Goal: Task Accomplishment & Management: Manage account settings

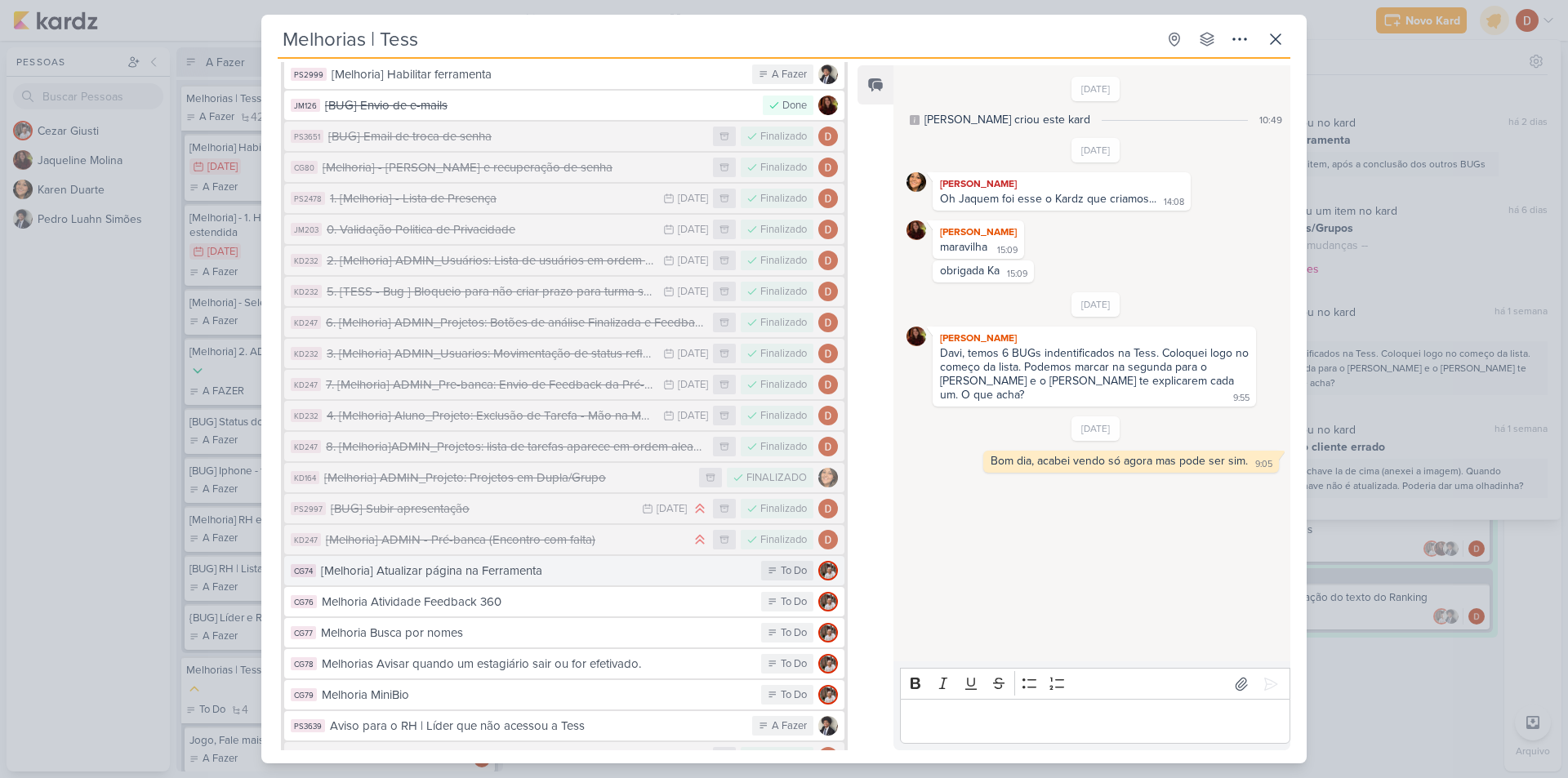
scroll to position [1025, 0]
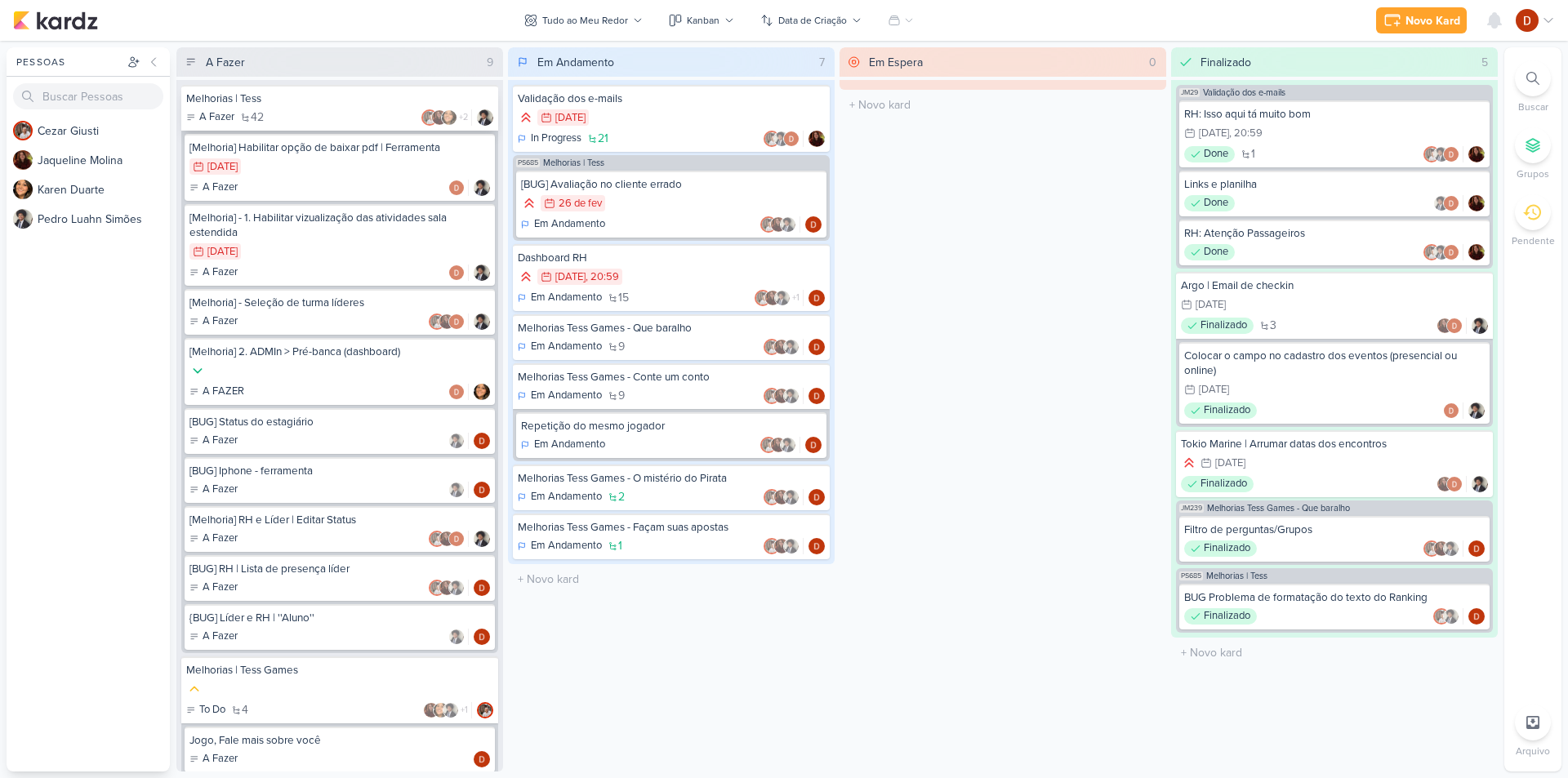
click at [313, 115] on div "A Fazer 42 +2" at bounding box center [340, 118] width 307 height 17
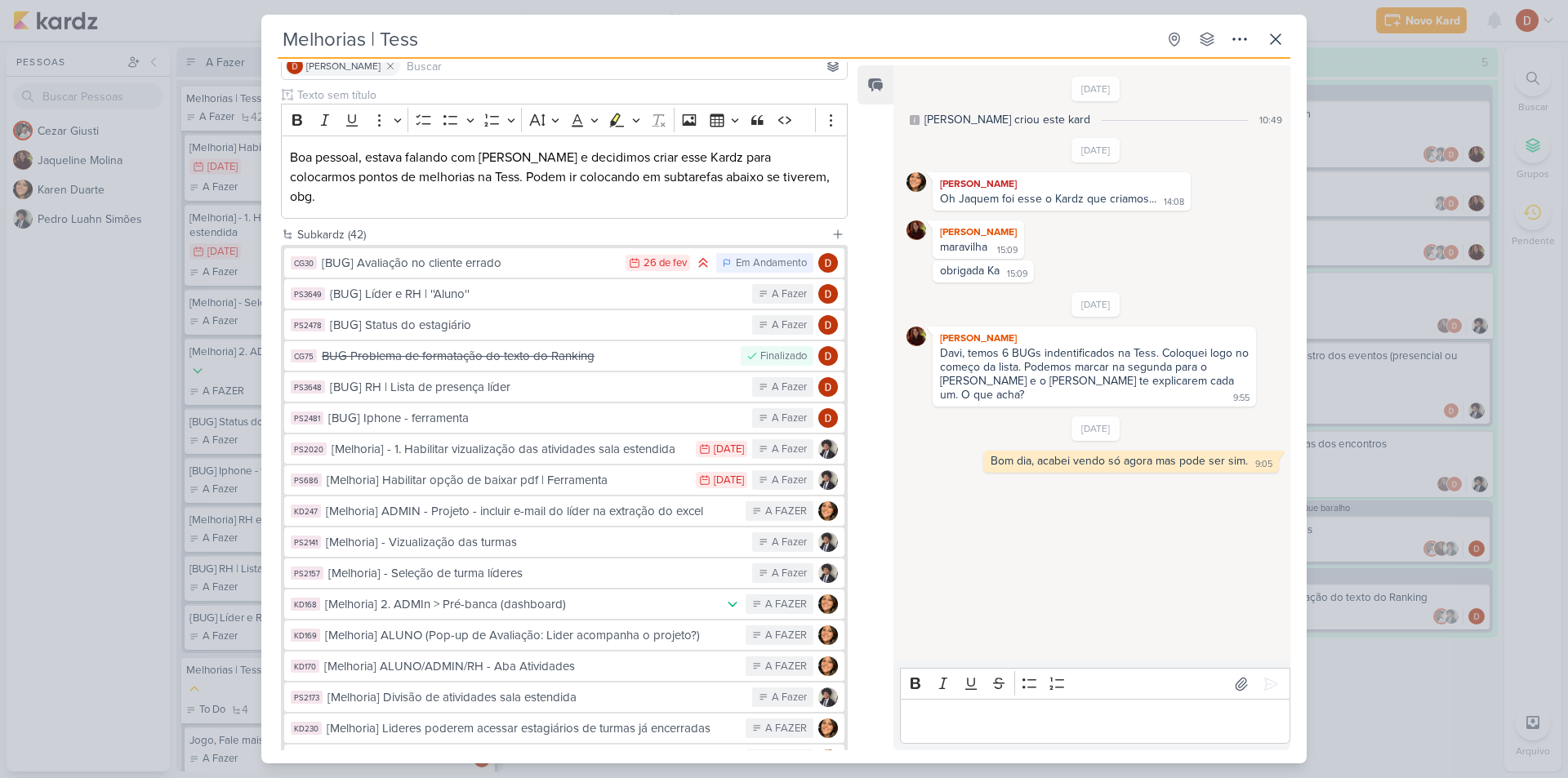
scroll to position [163, 0]
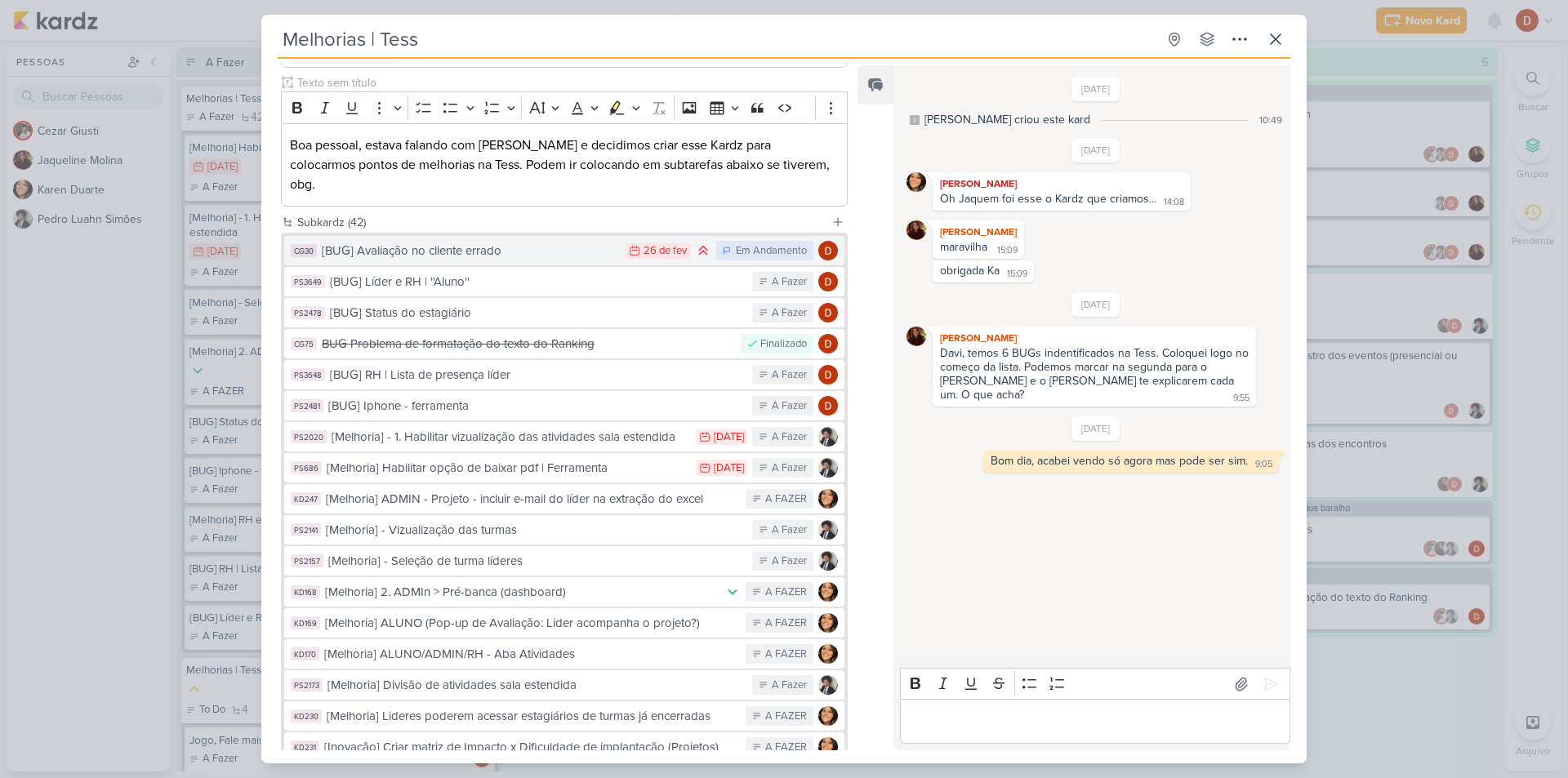
click at [572, 241] on div "[BUG] Avaliação no cliente errado" at bounding box center [469, 250] width 296 height 18
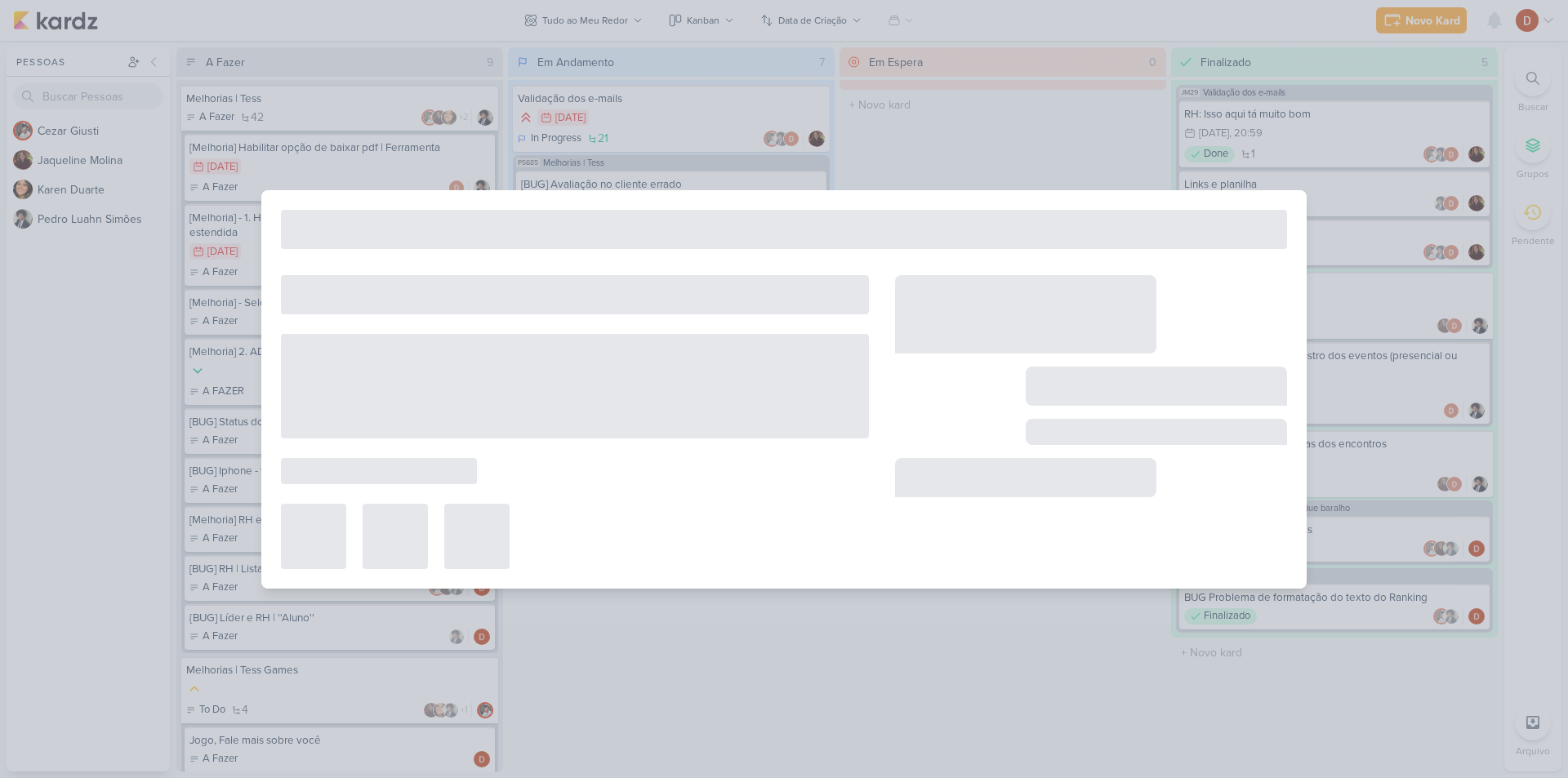
type input "[BUG] Avaliação no cliente errado"
type input "[DATE] 23:59"
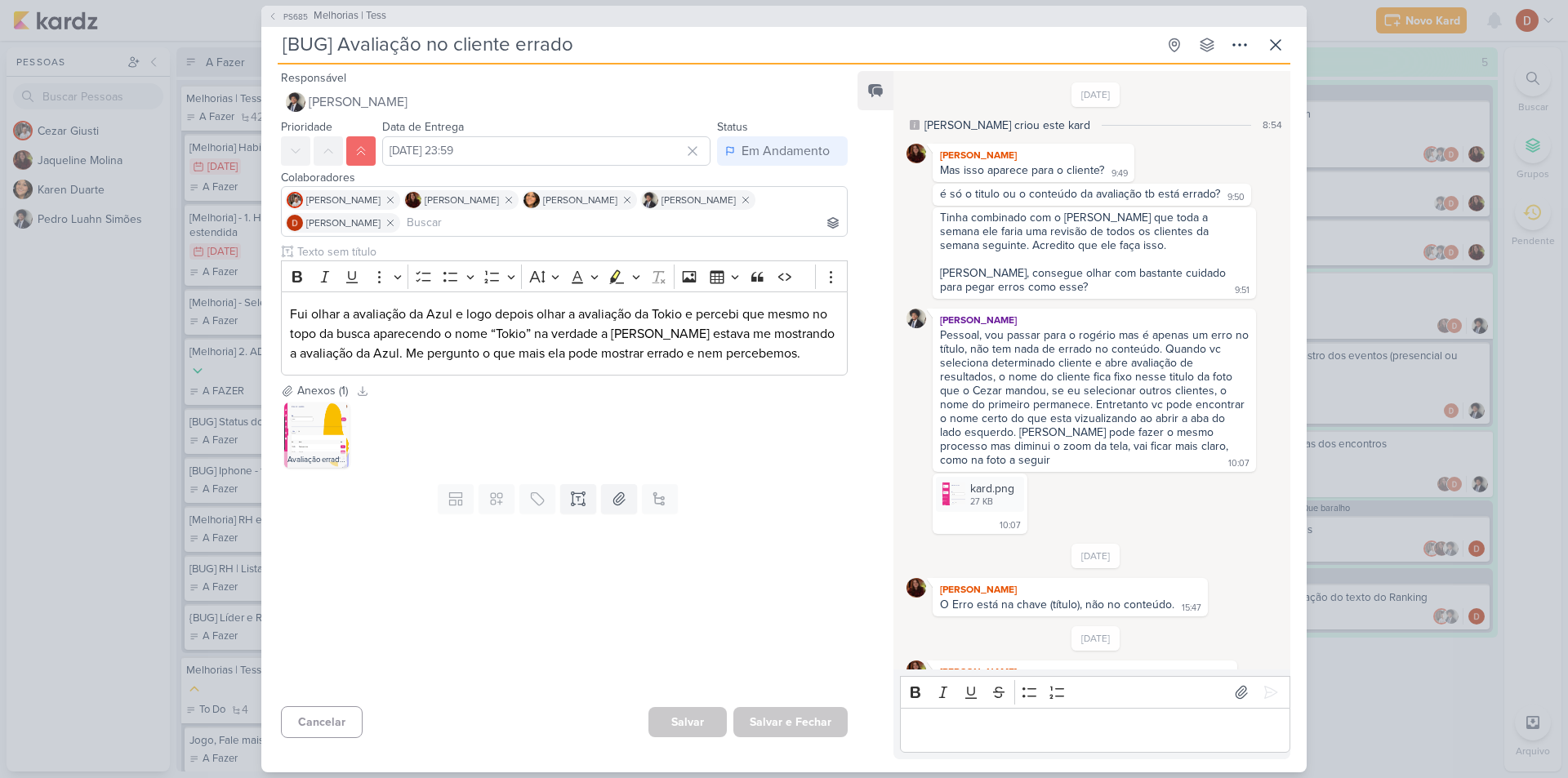
scroll to position [298, 0]
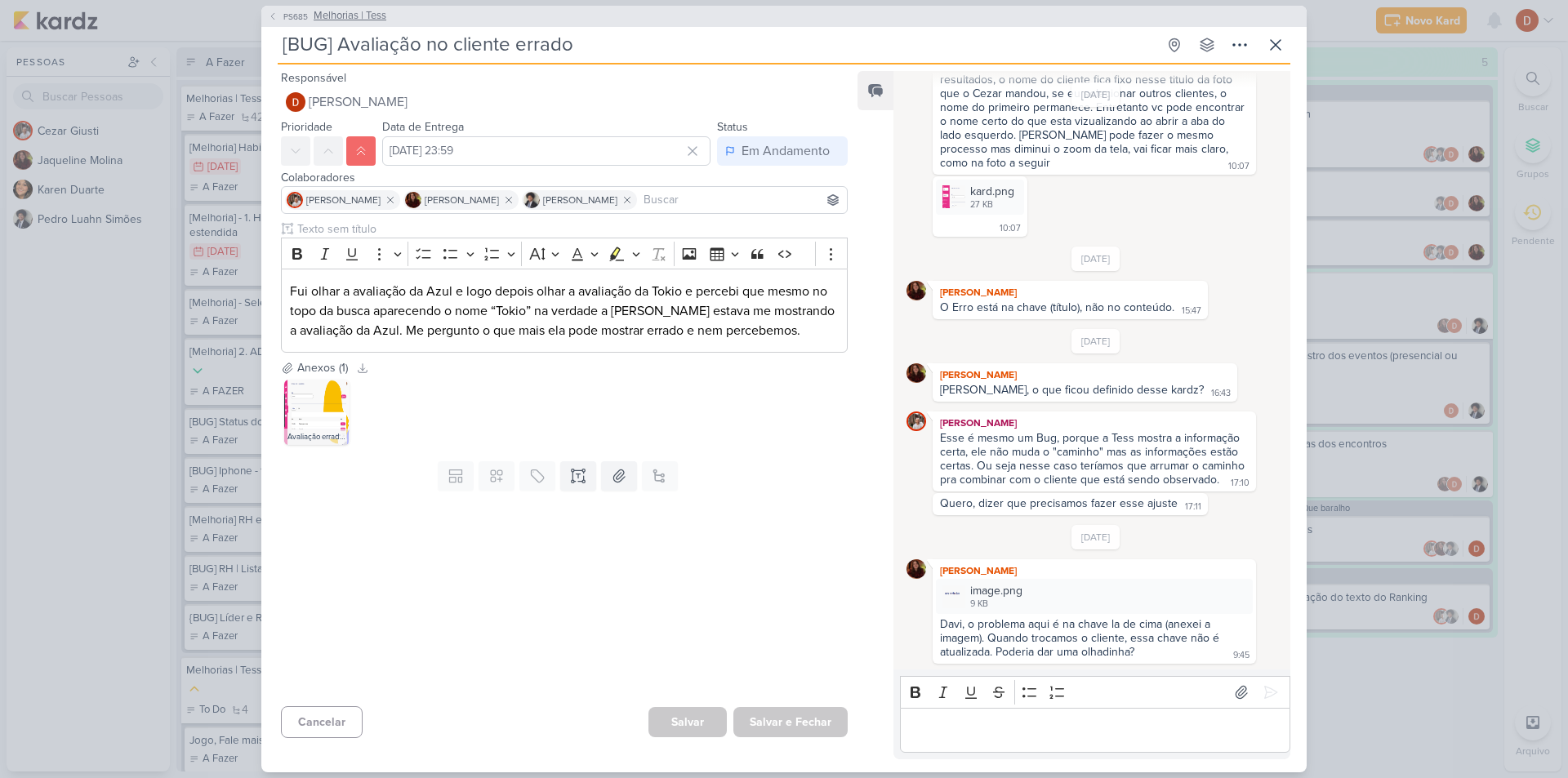
click at [283, 9] on button "PS685 Melhorias | Tess" at bounding box center [327, 16] width 119 height 17
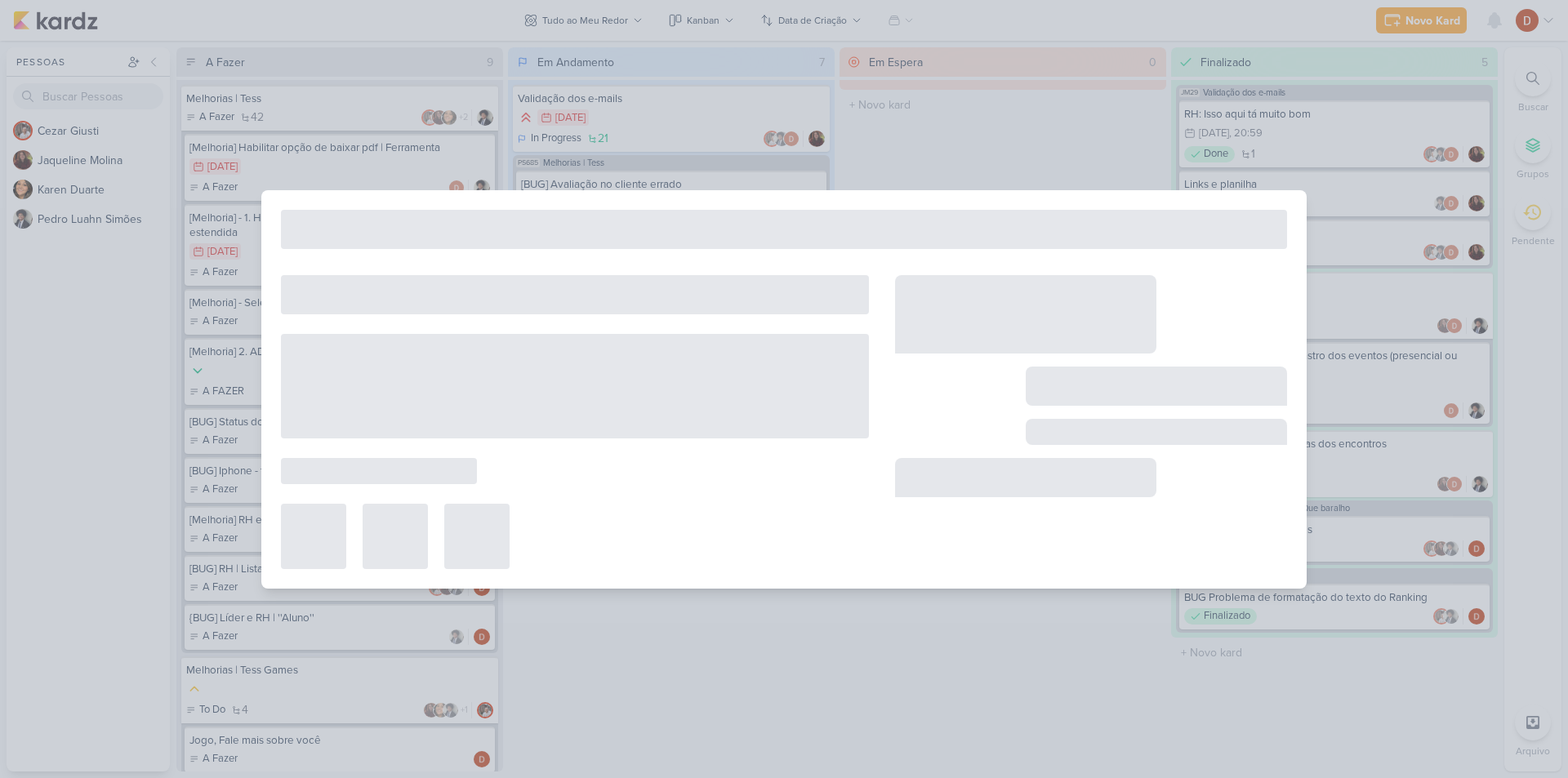
type input "Melhorias | Tess"
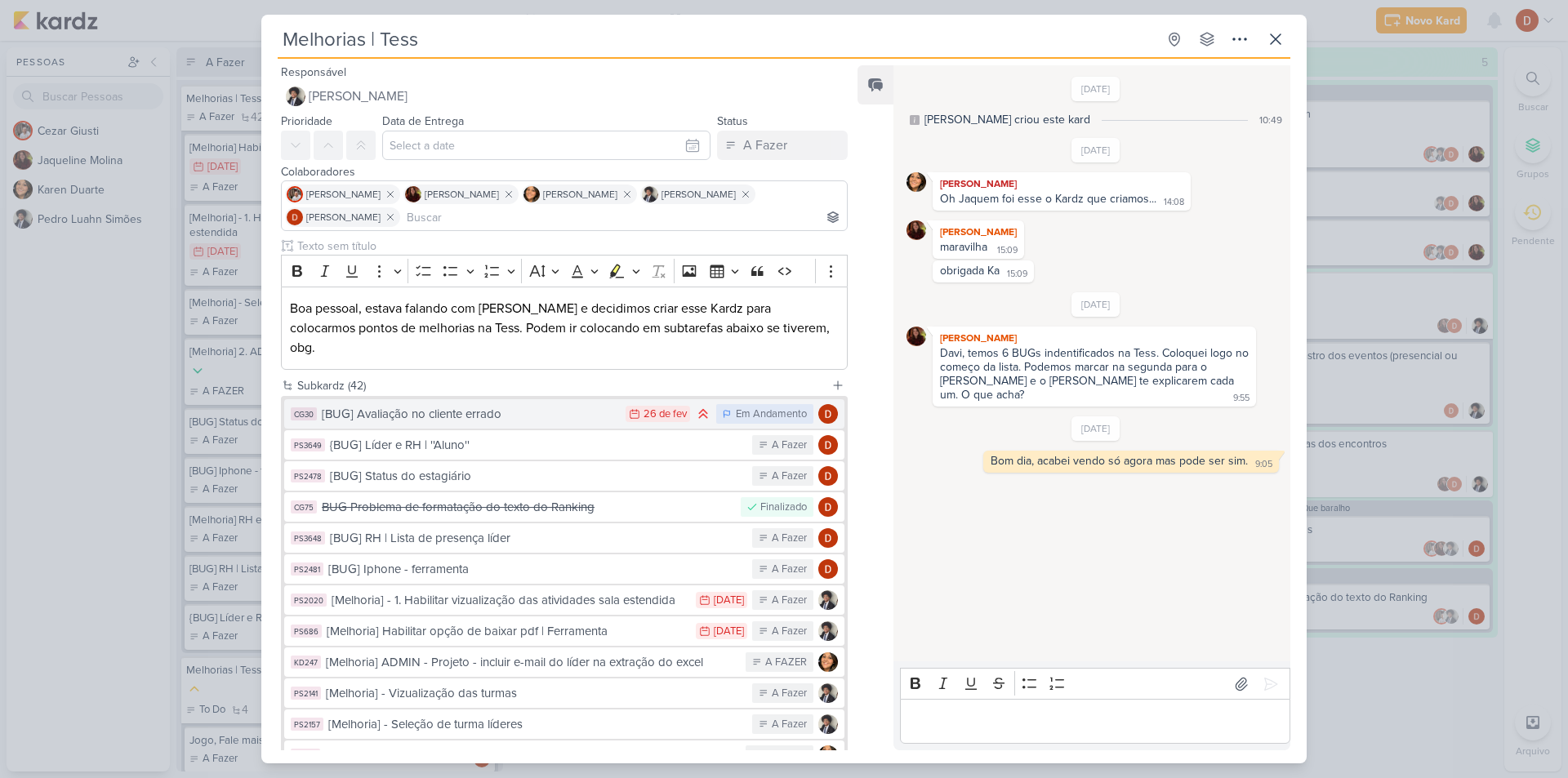
click at [497, 405] on div "[BUG] Avaliação no cliente errado" at bounding box center [469, 414] width 296 height 18
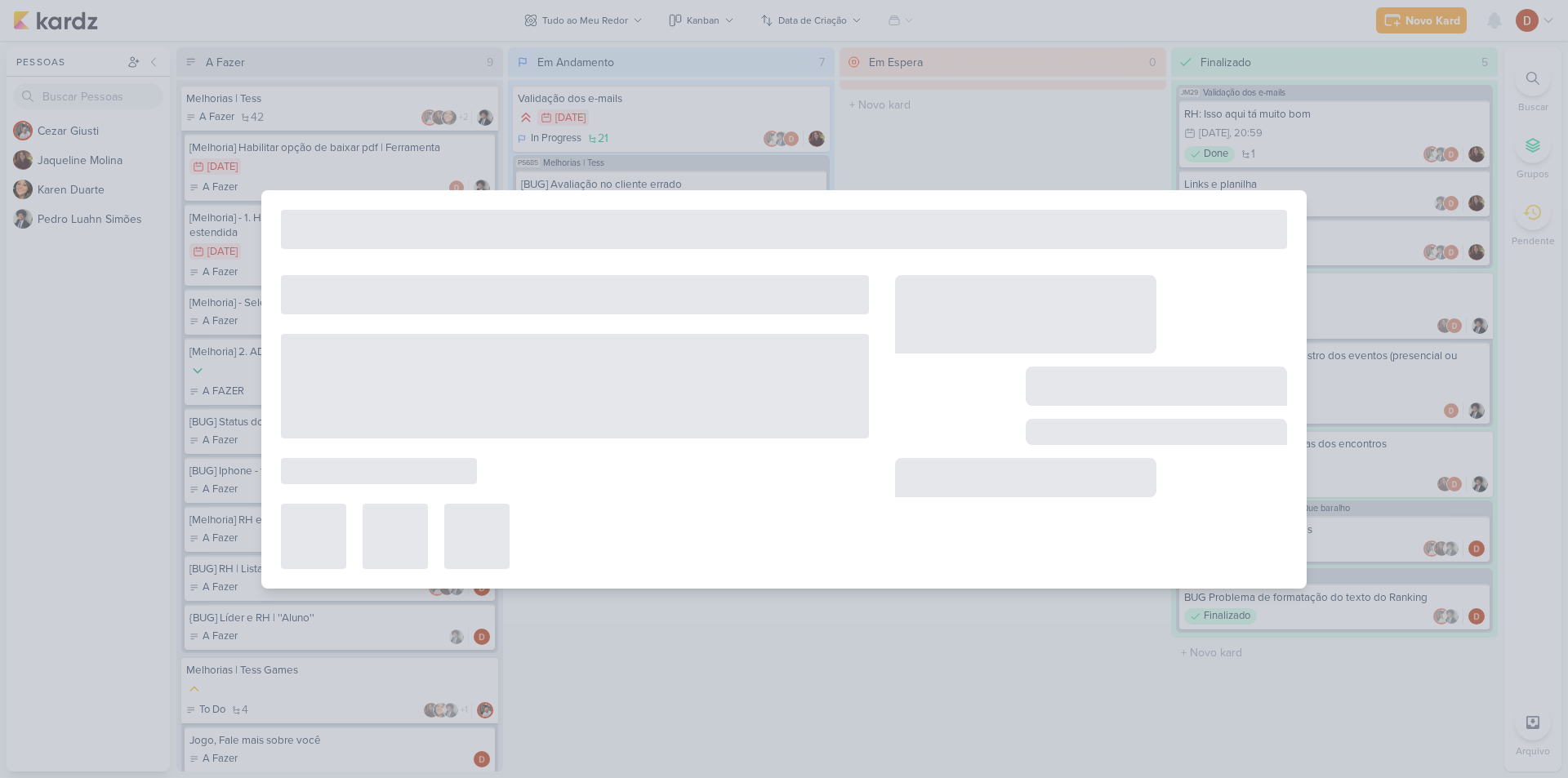
type input "[BUG] Avaliação no cliente errado"
type input "[DATE] 23:59"
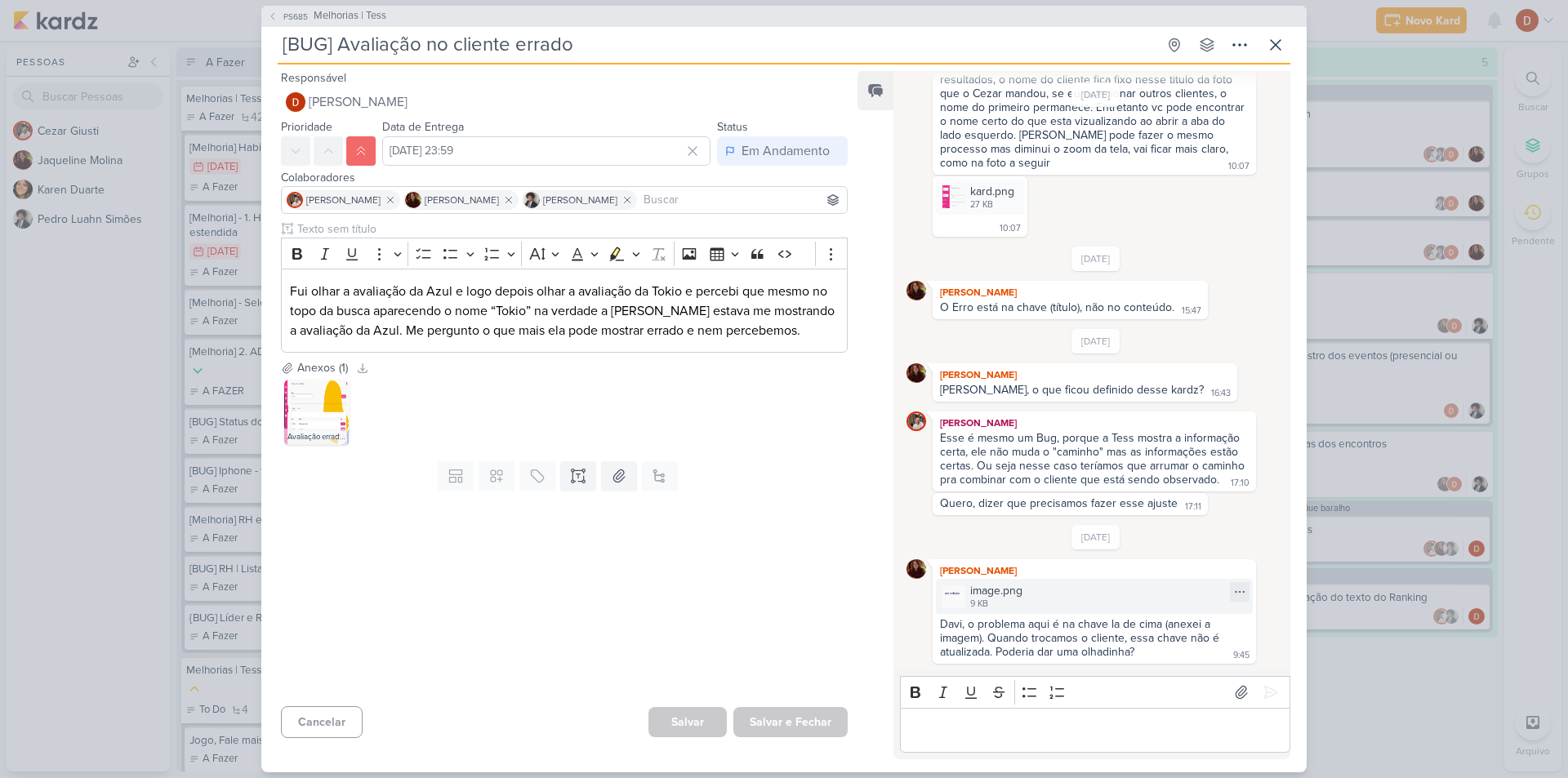
click at [960, 593] on img at bounding box center [953, 597] width 23 height 23
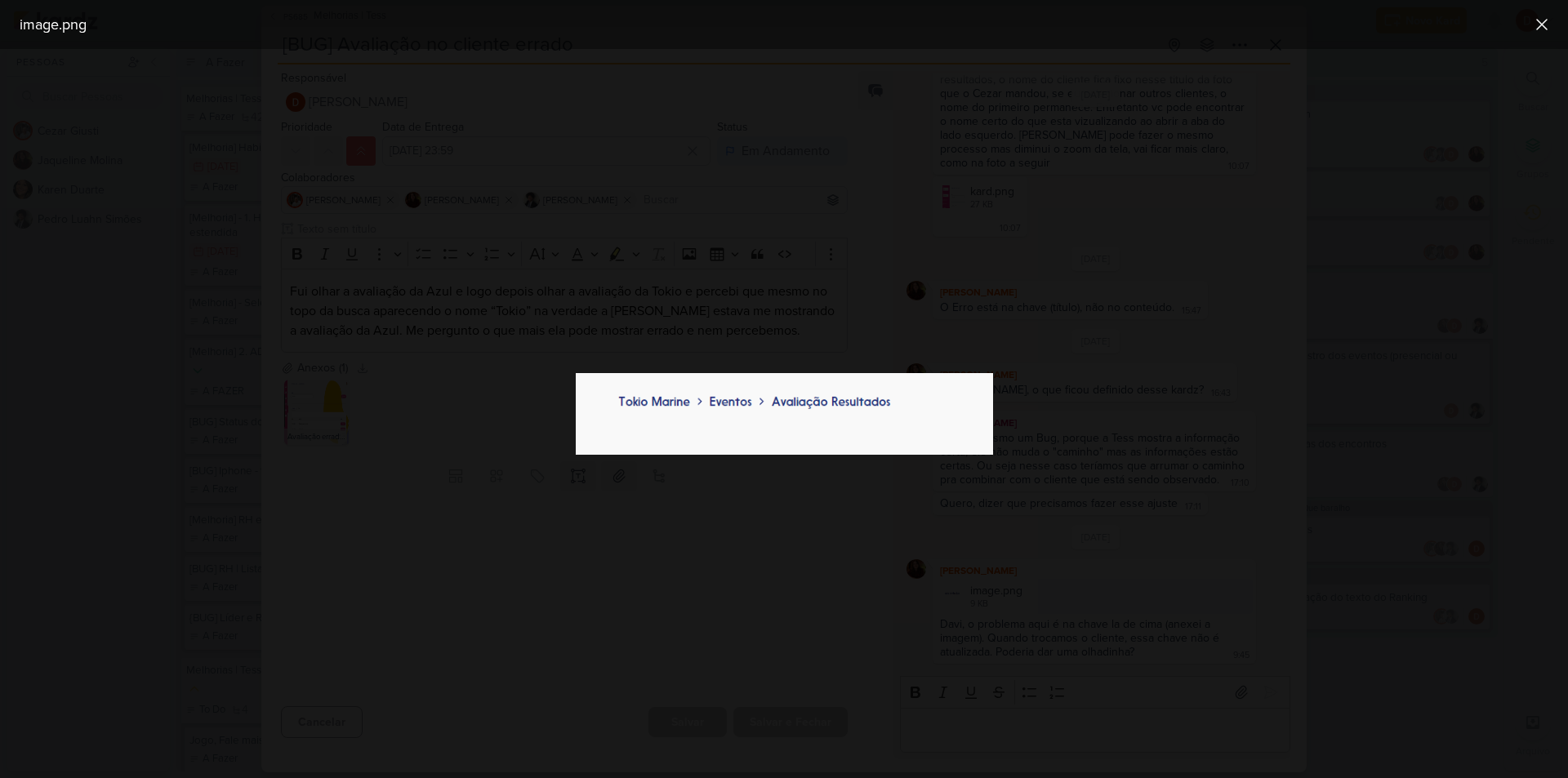
click at [884, 572] on div at bounding box center [784, 414] width 1568 height 729
